Goal: Task Accomplishment & Management: Manage account settings

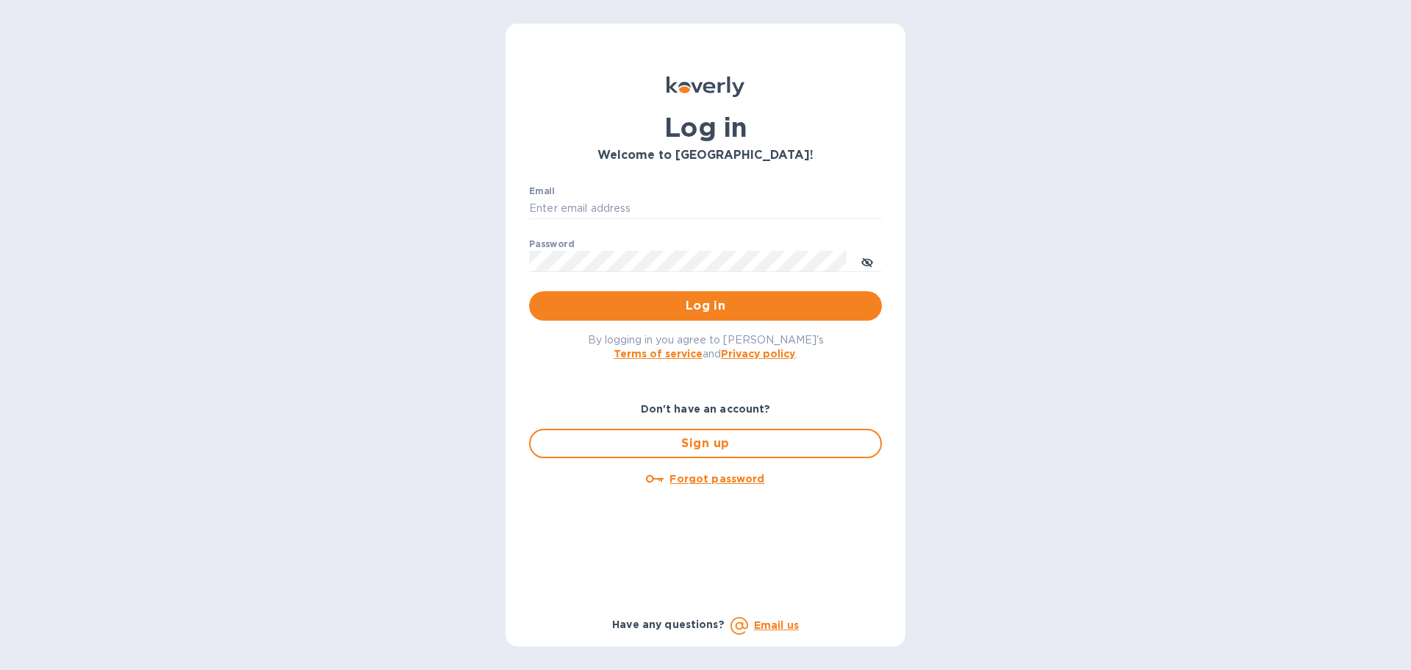
type input "accounting@naturahealthproducts.com"
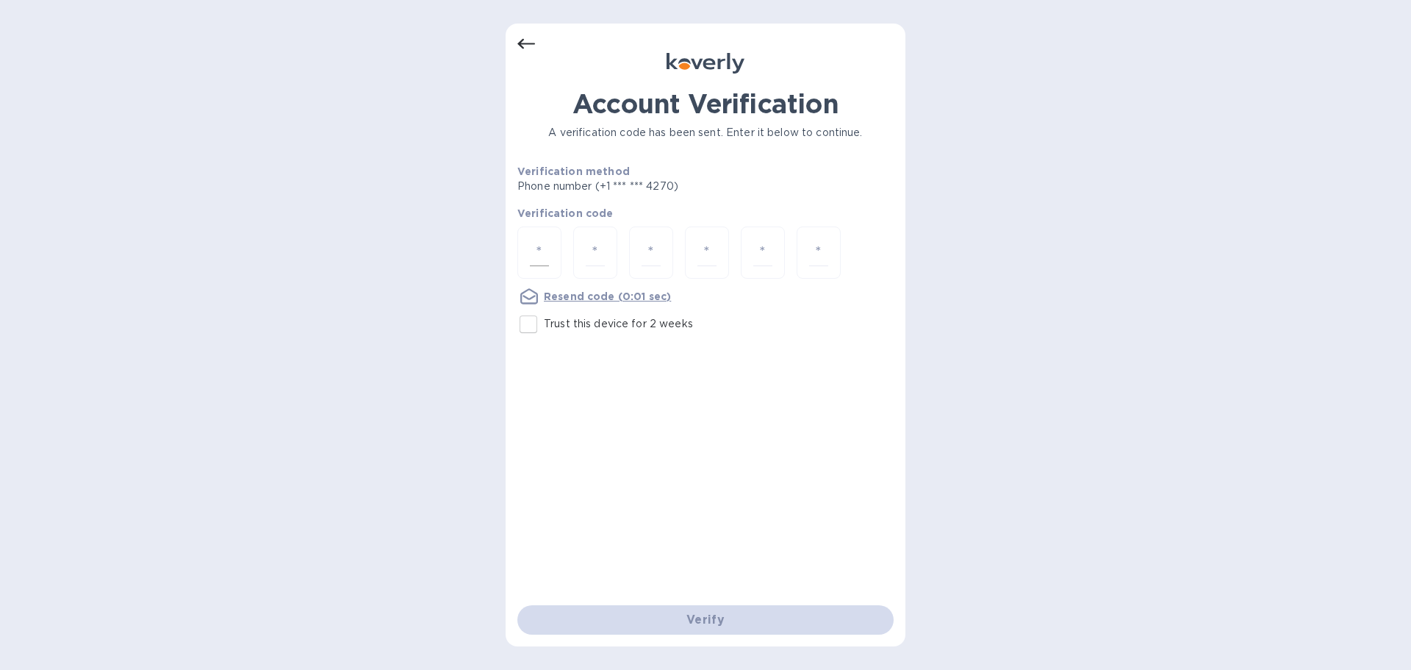
click at [542, 240] on input "number" at bounding box center [539, 252] width 19 height 27
type input "2"
type input "9"
type input "0"
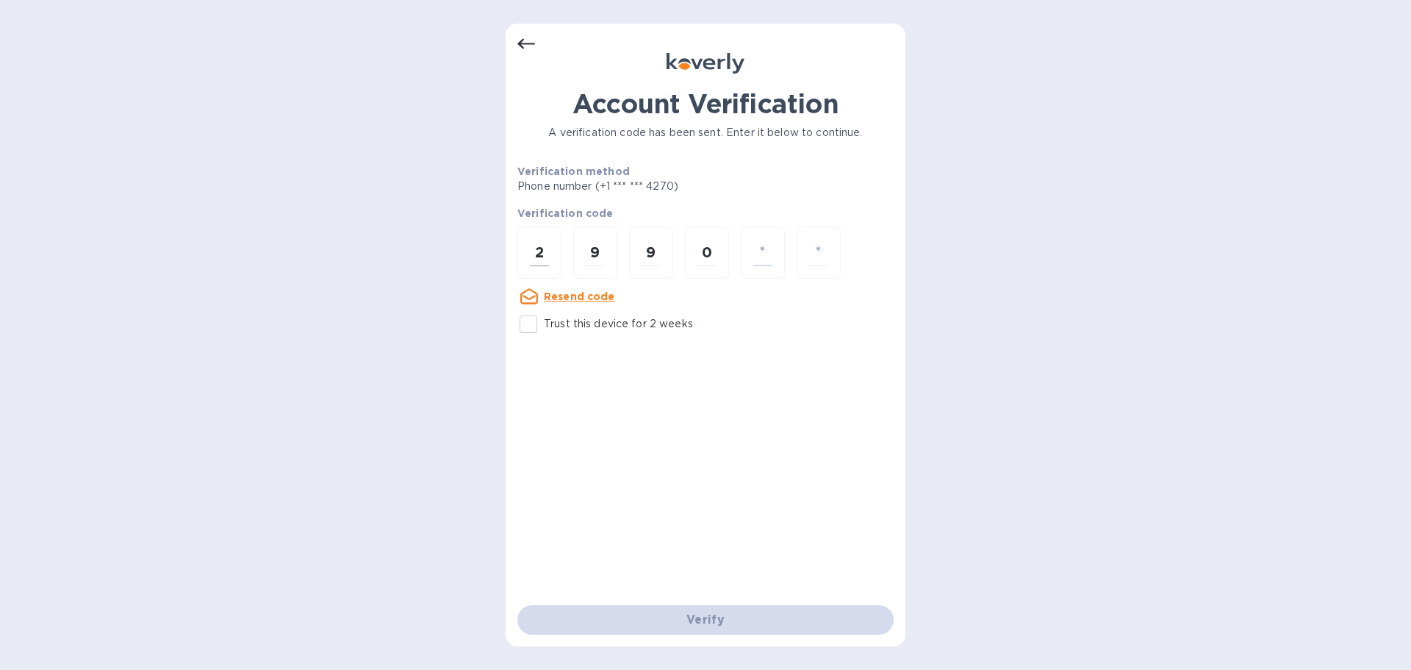
type input "9"
type input "4"
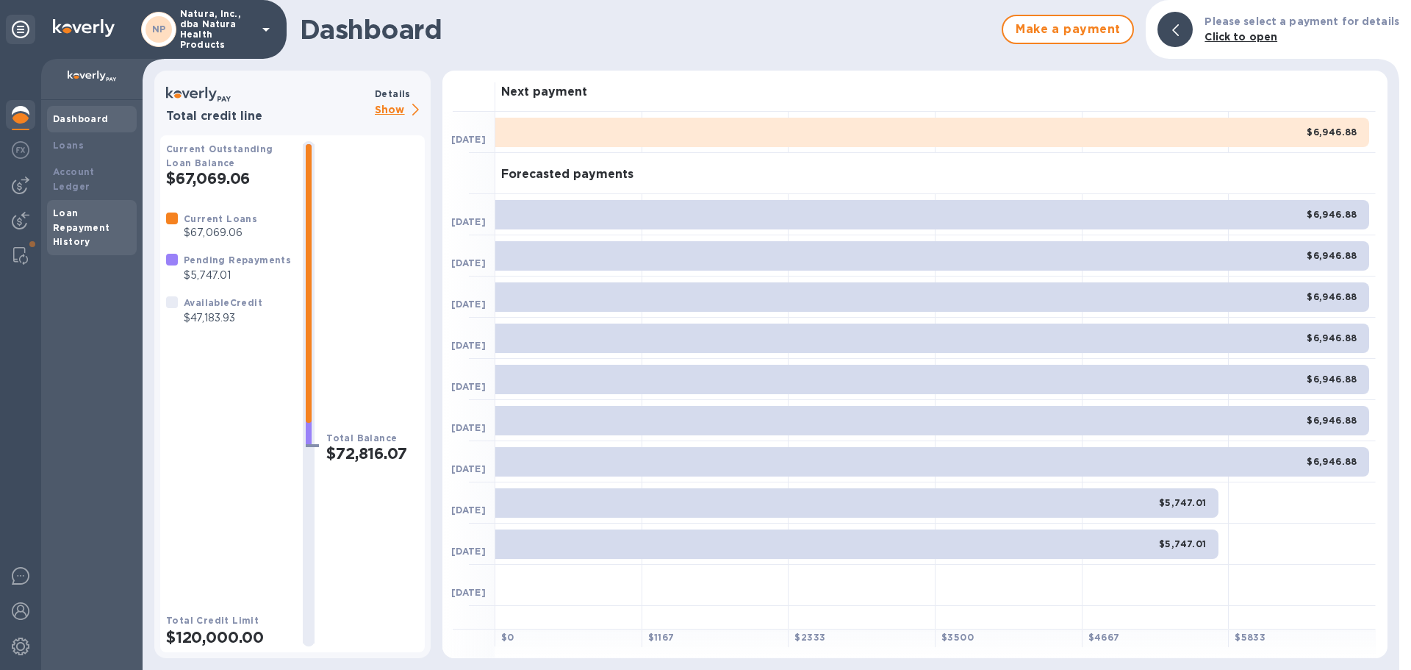
click at [68, 207] on b "Loan Repayment History" at bounding box center [81, 227] width 57 height 40
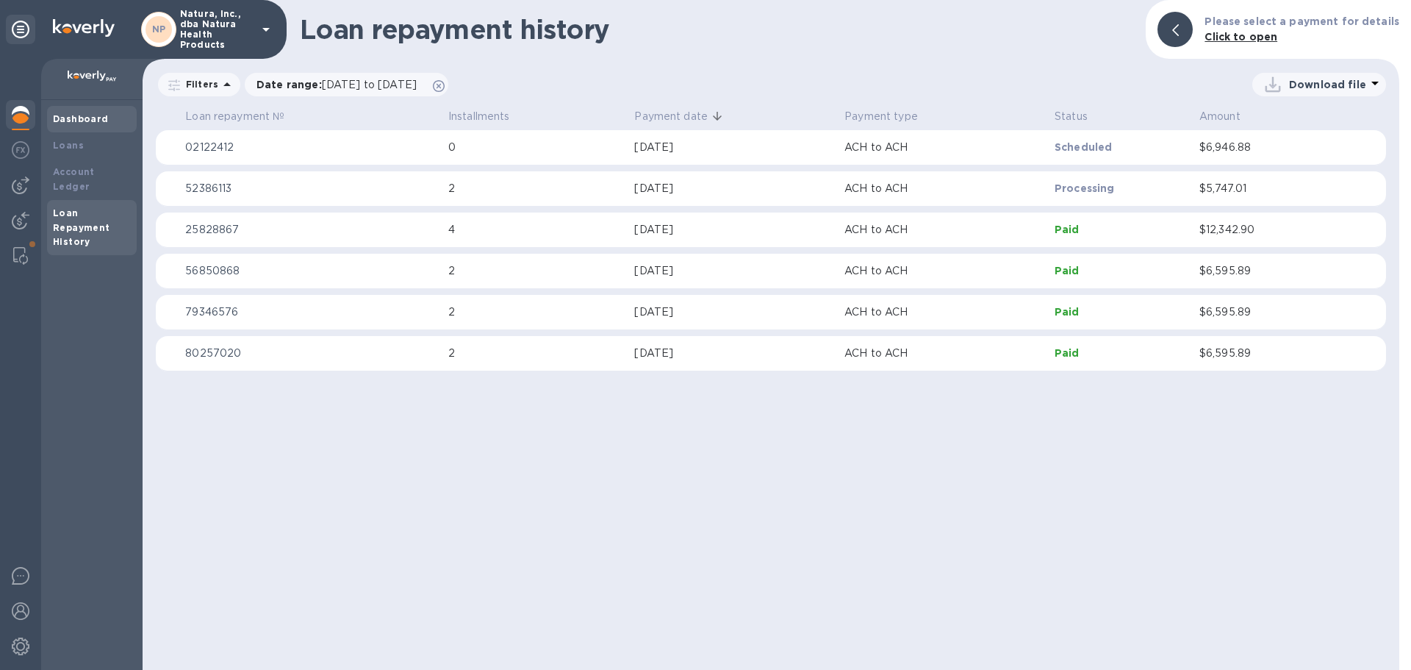
click at [82, 123] on b "Dashboard" at bounding box center [81, 118] width 56 height 11
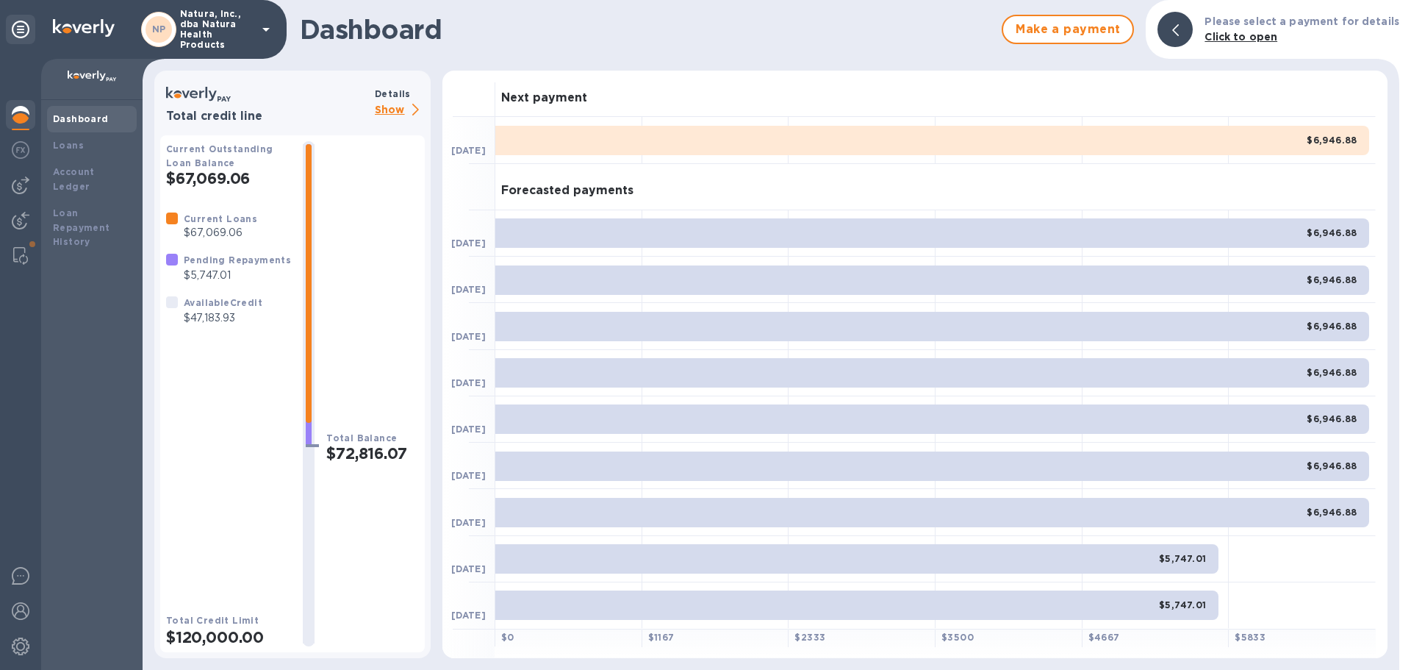
click at [387, 110] on p "Show" at bounding box center [400, 110] width 50 height 18
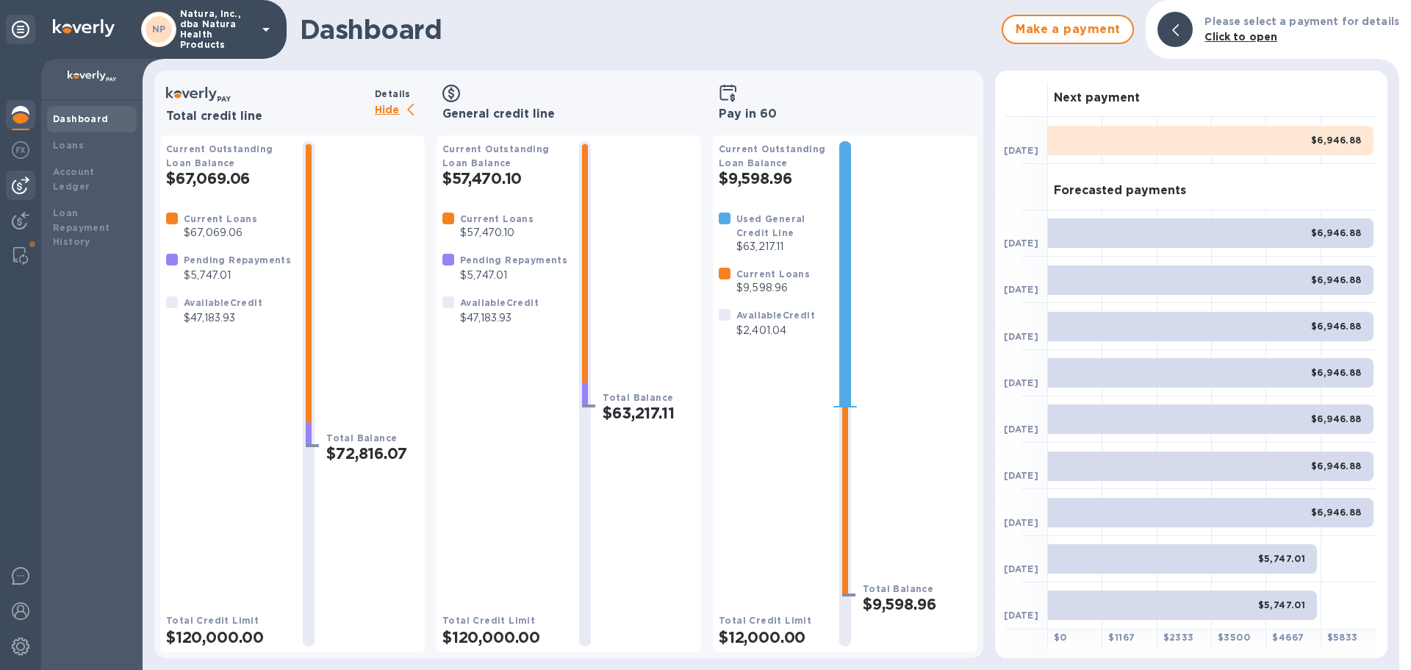
click at [23, 185] on img at bounding box center [21, 185] width 18 height 18
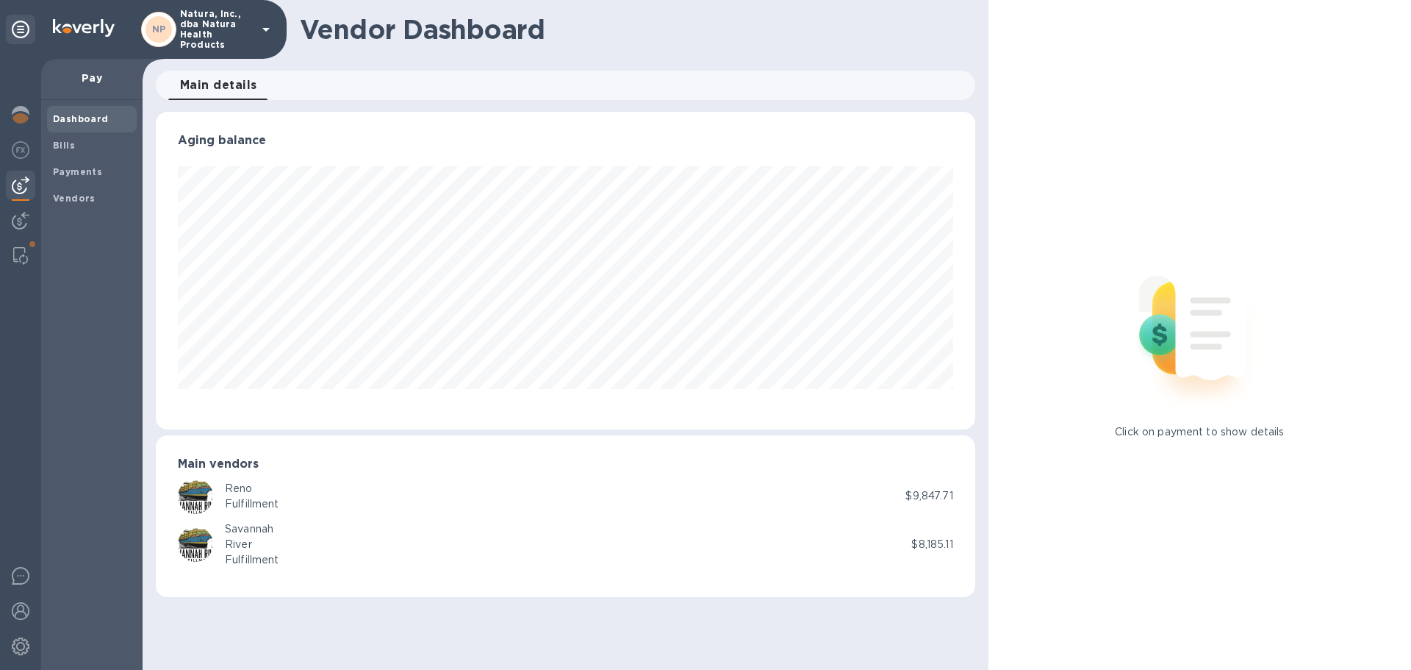
scroll to position [318, 819]
click at [87, 190] on div "Vendors" at bounding box center [92, 198] width 90 height 26
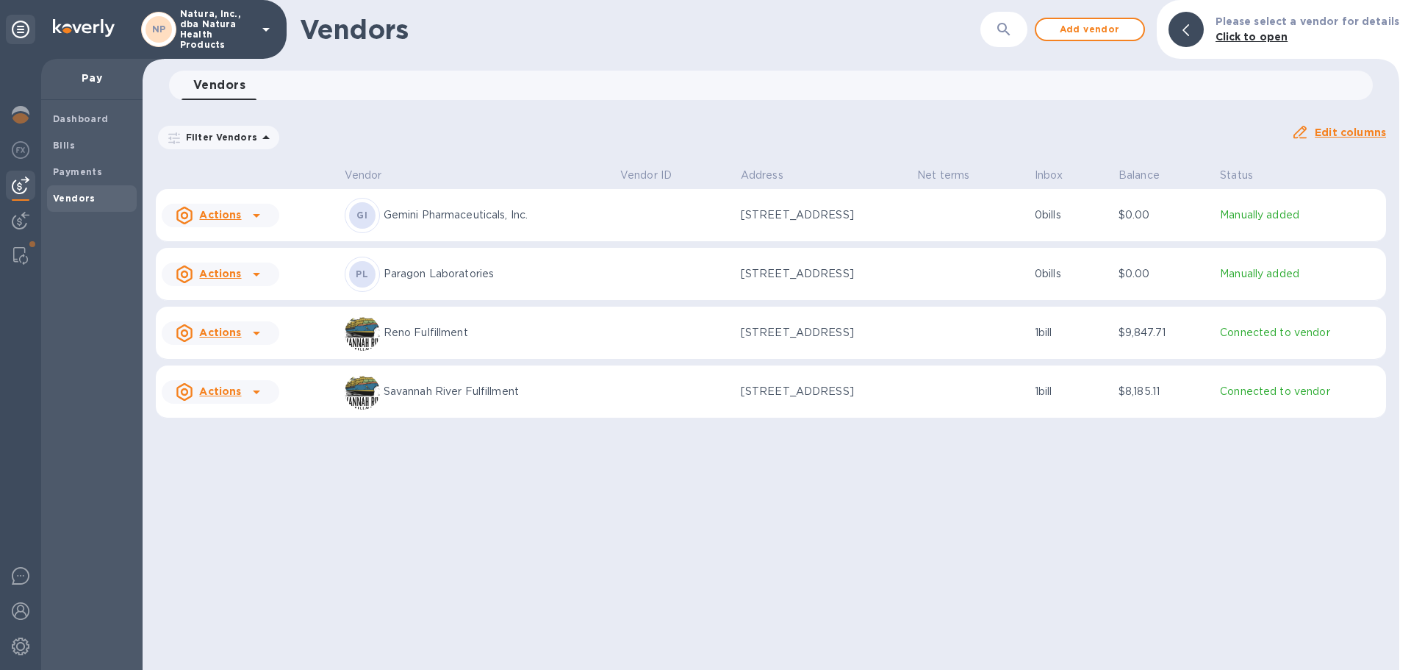
click at [257, 327] on icon at bounding box center [257, 333] width 18 height 18
click at [445, 555] on div at bounding box center [705, 335] width 1411 height 670
